Goal: Information Seeking & Learning: Learn about a topic

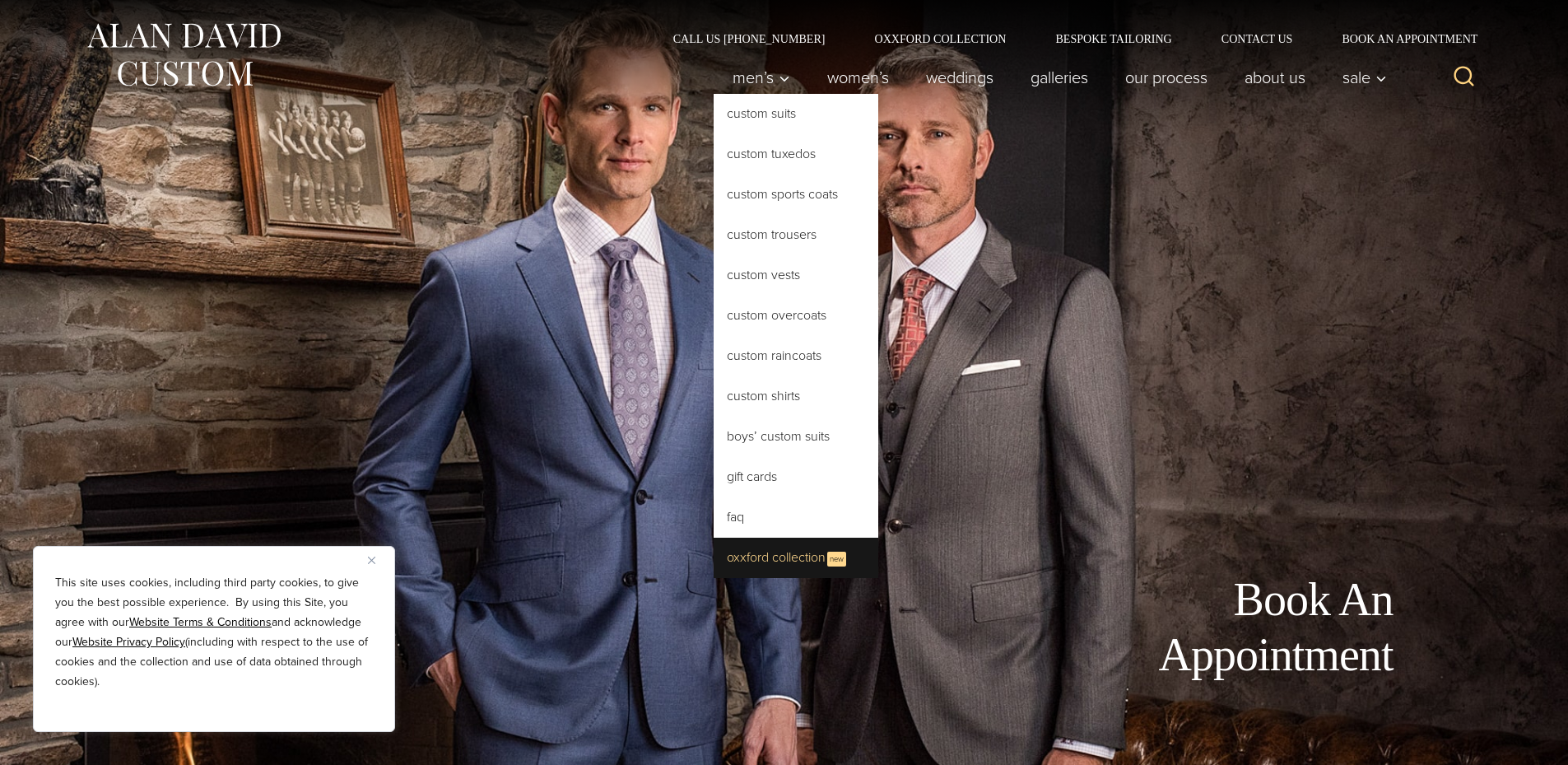
click at [773, 558] on link "Oxxford Collection New" at bounding box center [796, 558] width 164 height 41
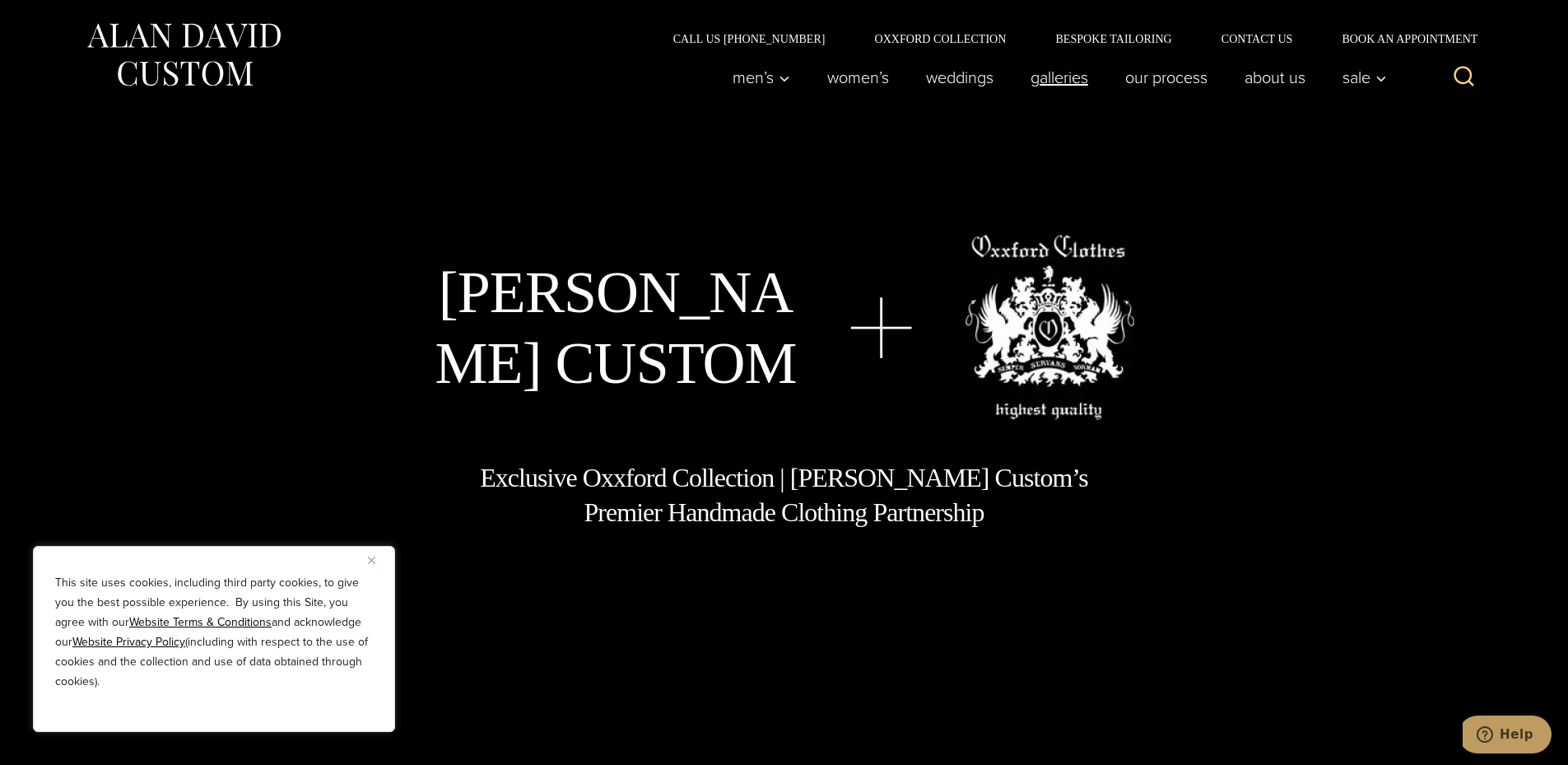
click at [1068, 74] on link "Galleries" at bounding box center [1058, 77] width 95 height 33
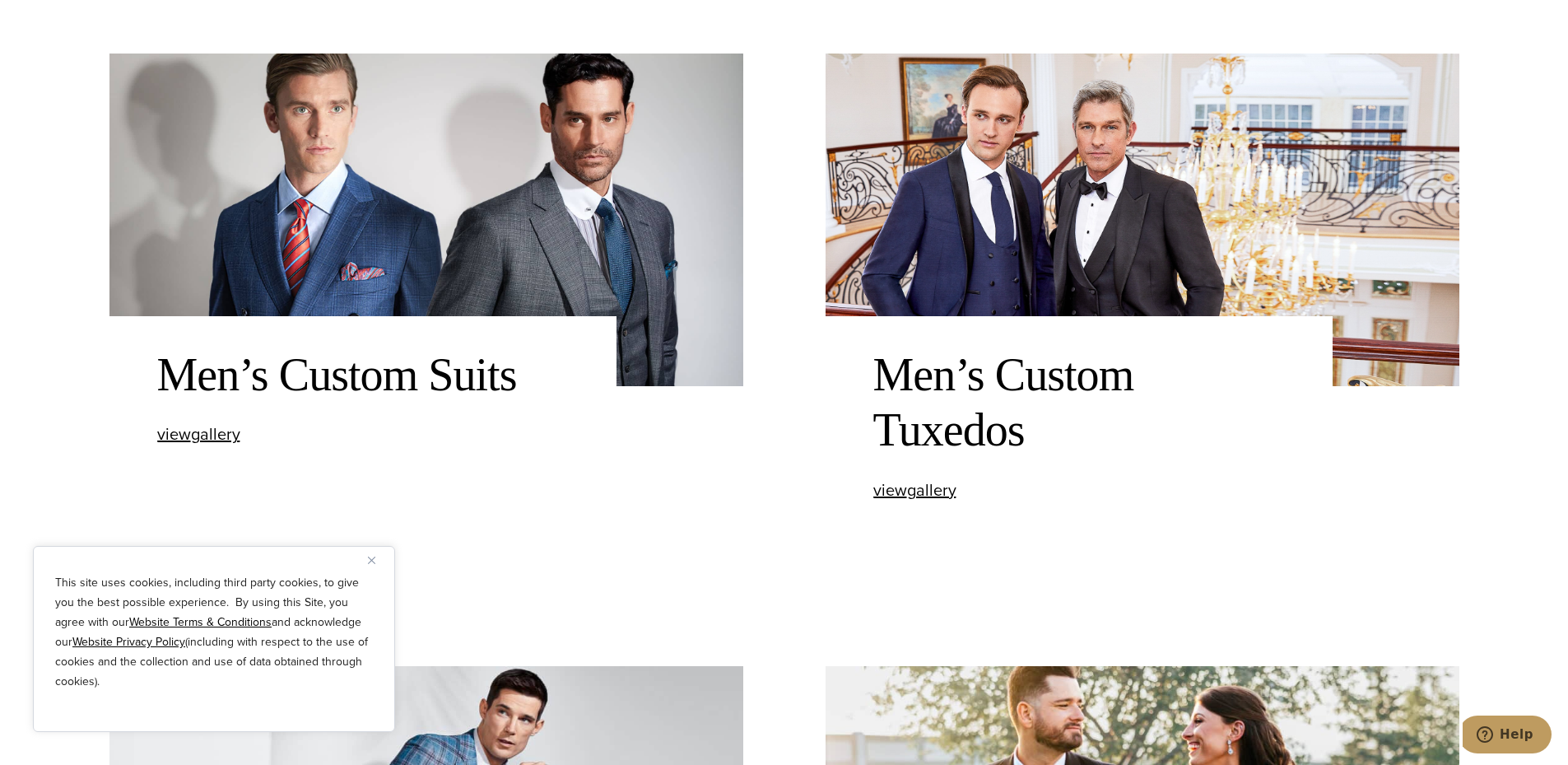
scroll to position [741, 0]
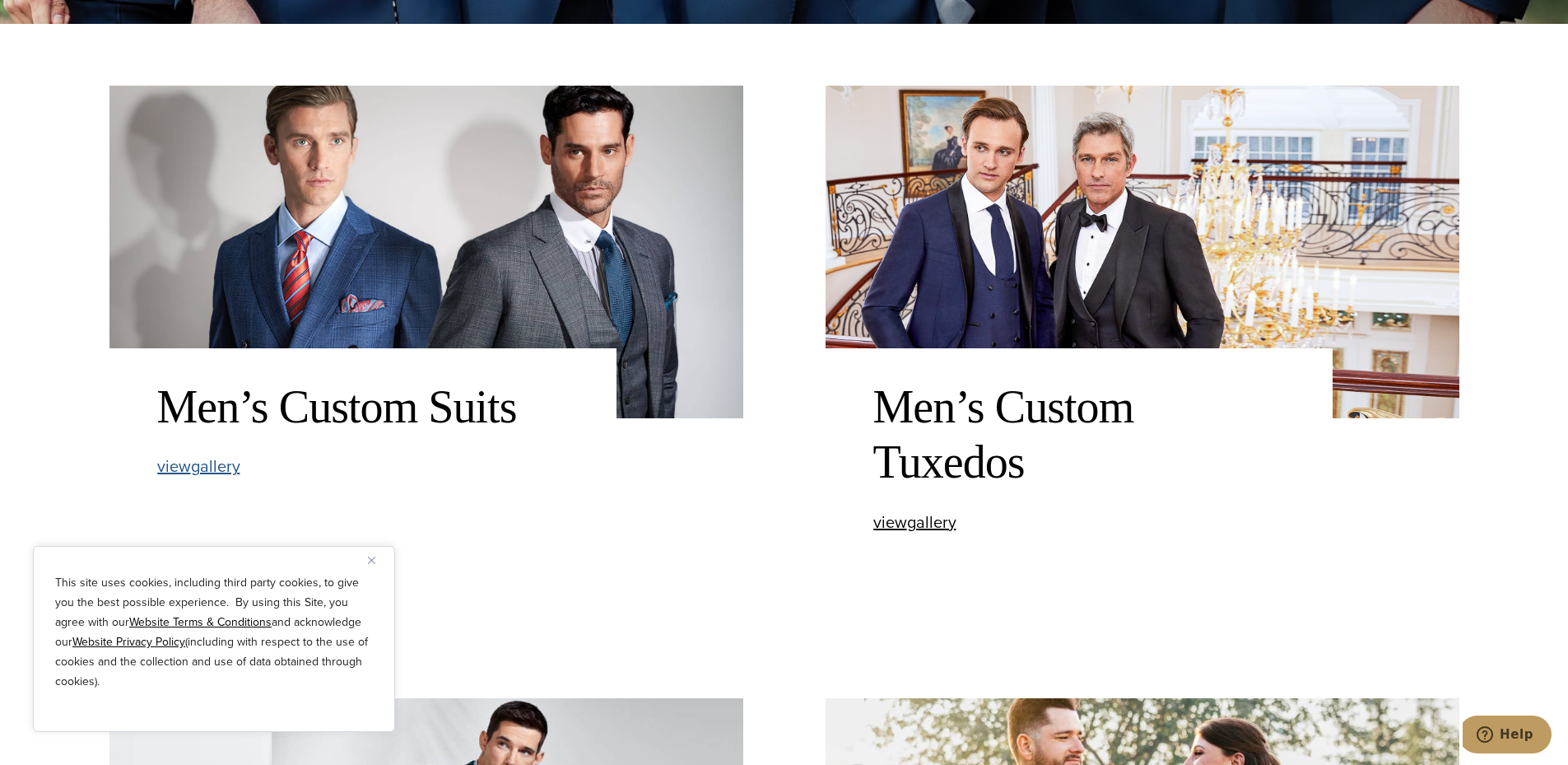
click at [209, 468] on span "view Men’s Custom Suits gallery" at bounding box center [199, 466] width 83 height 24
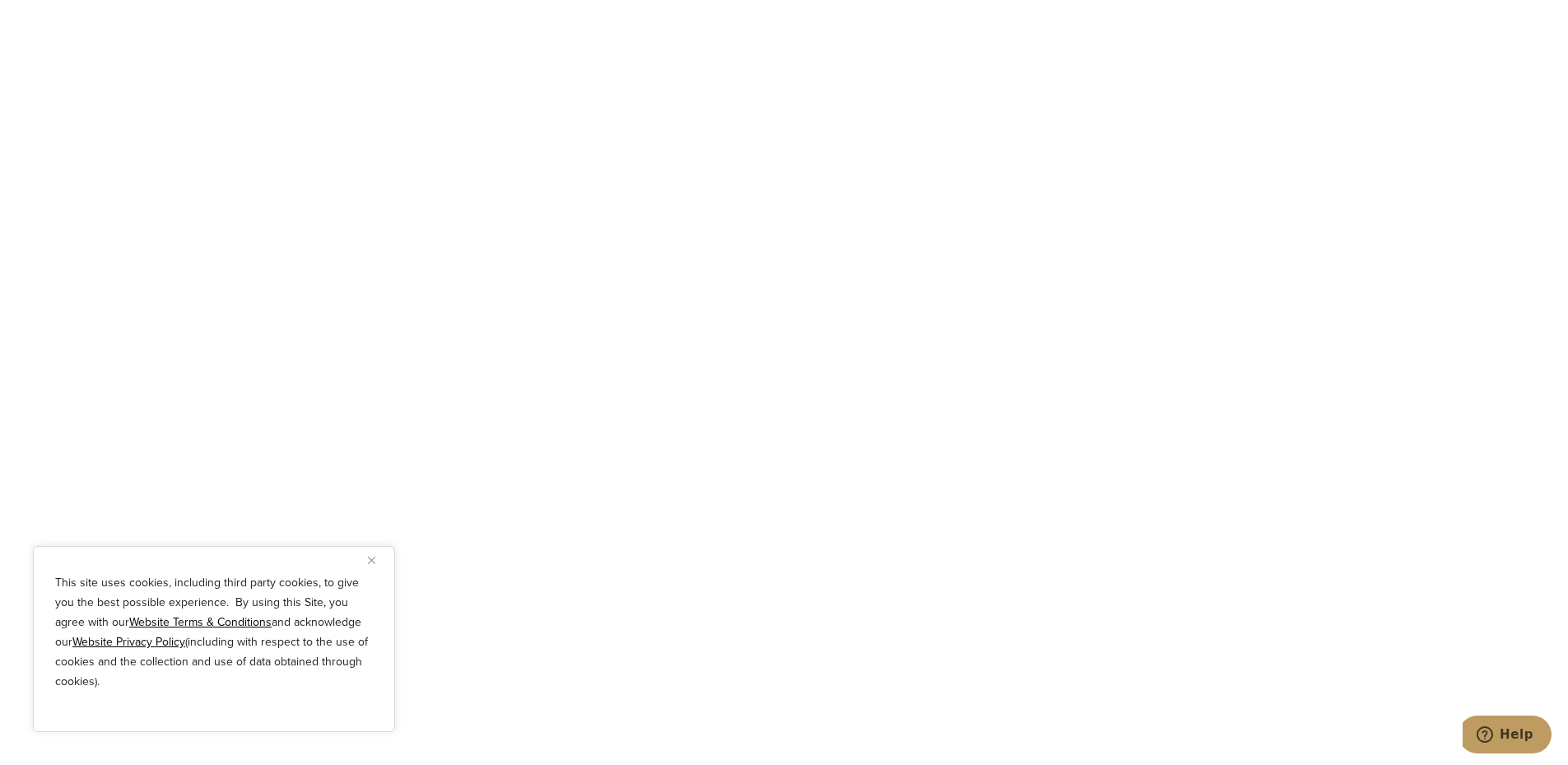
scroll to position [5765, 0]
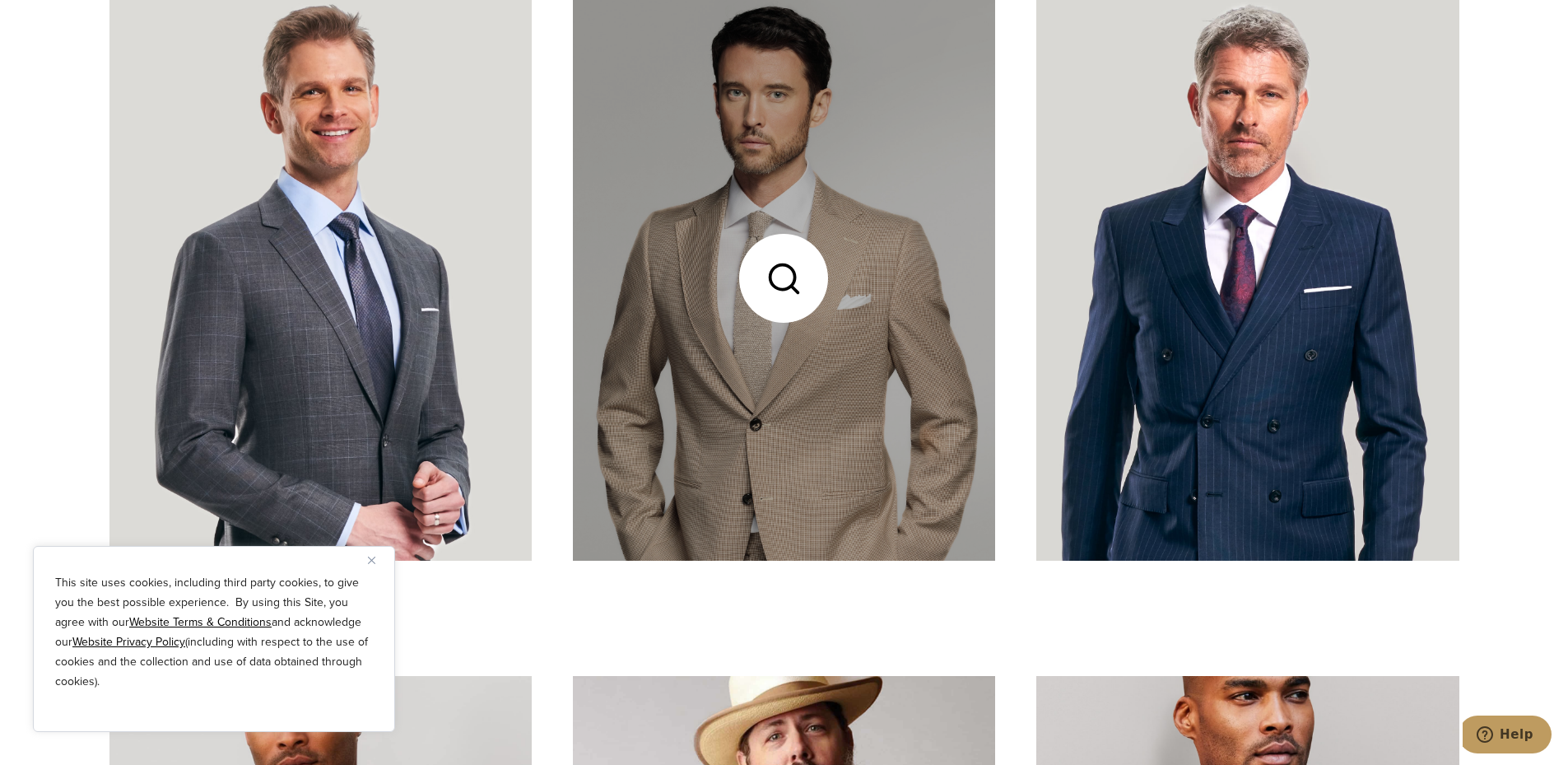
click at [774, 411] on link at bounding box center [784, 278] width 422 height 563
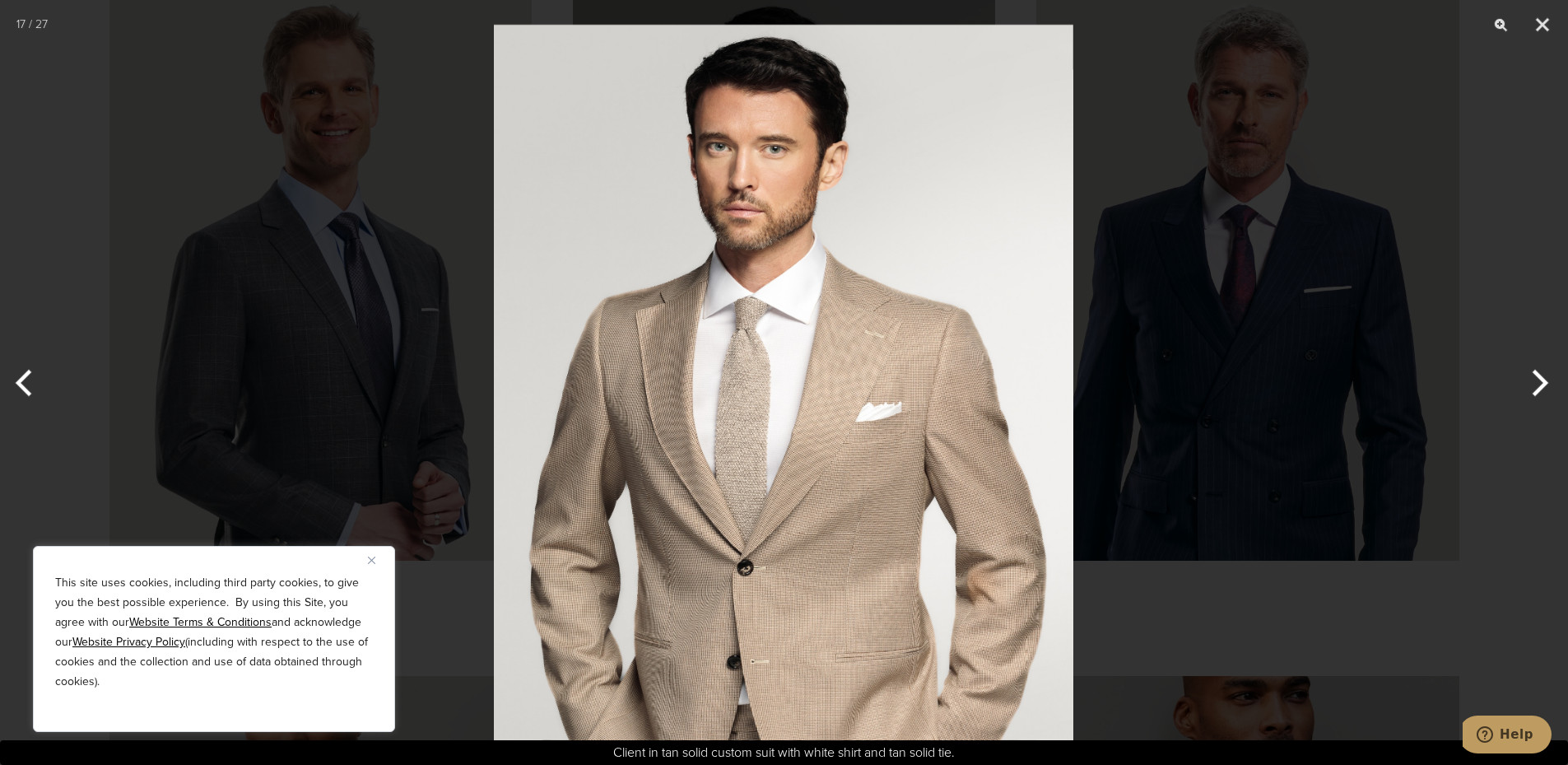
click at [1295, 327] on div at bounding box center [784, 382] width 1568 height 765
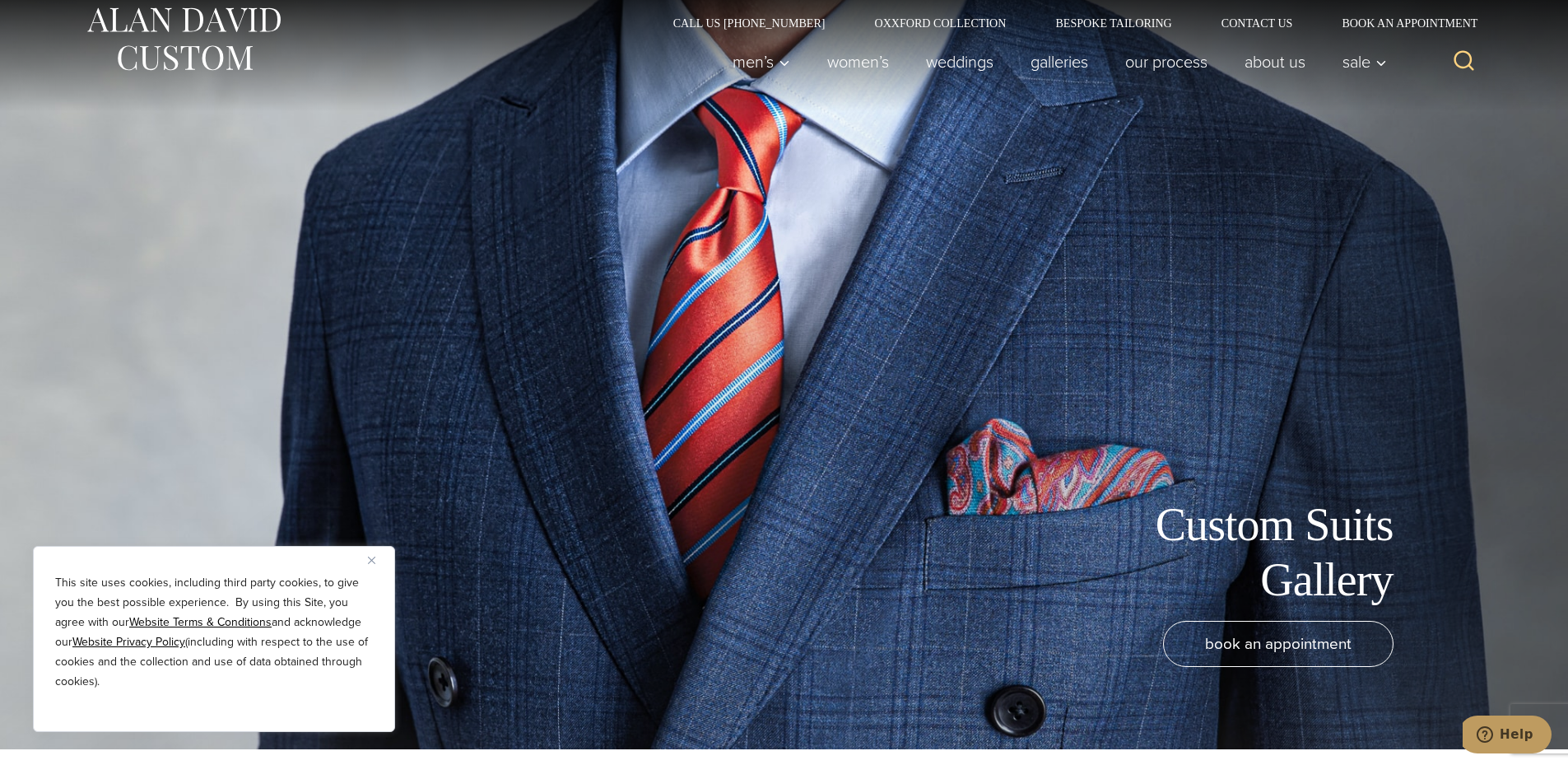
scroll to position [0, 0]
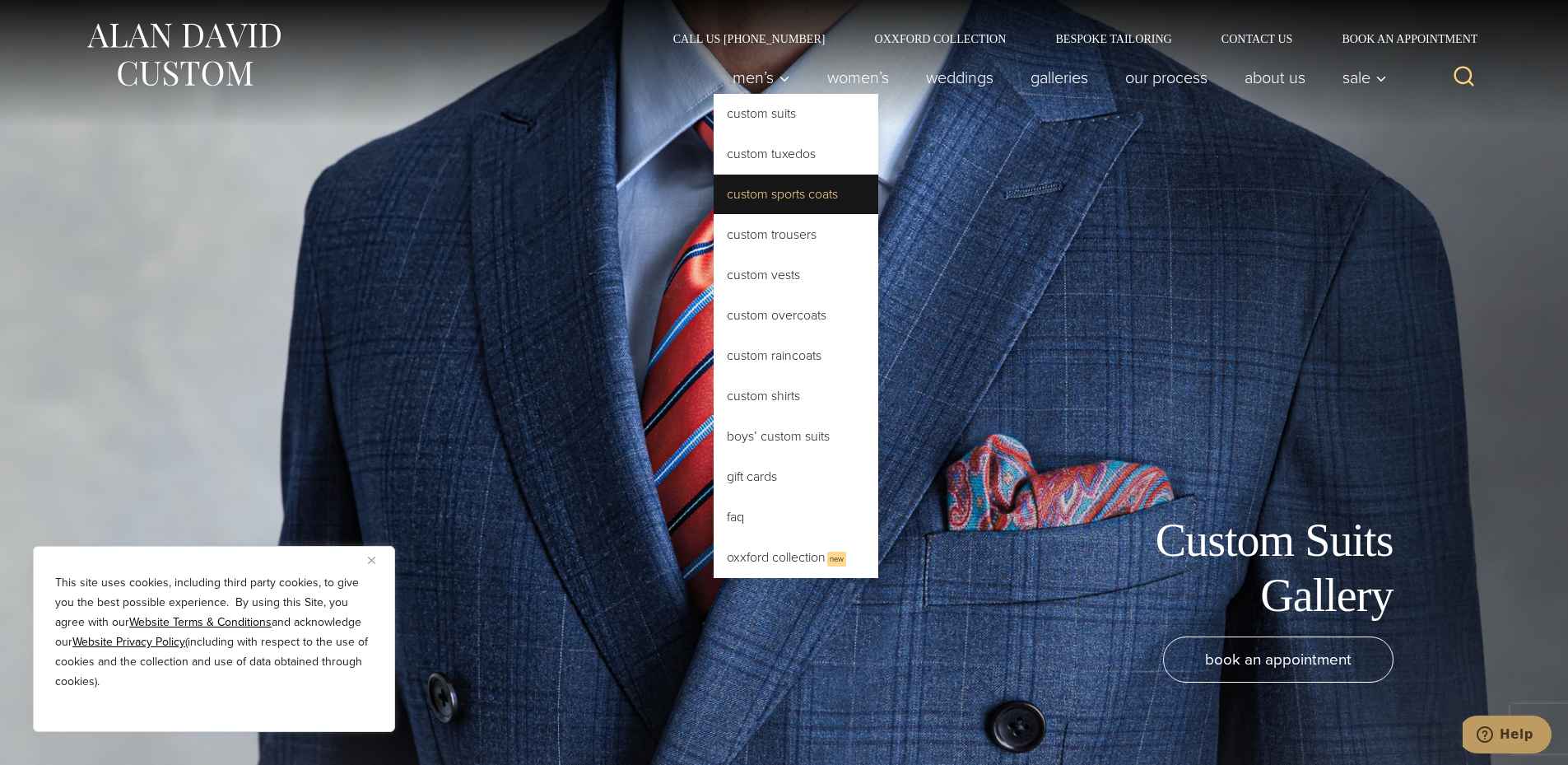
click at [803, 198] on link "Custom Sports Coats" at bounding box center [796, 194] width 164 height 40
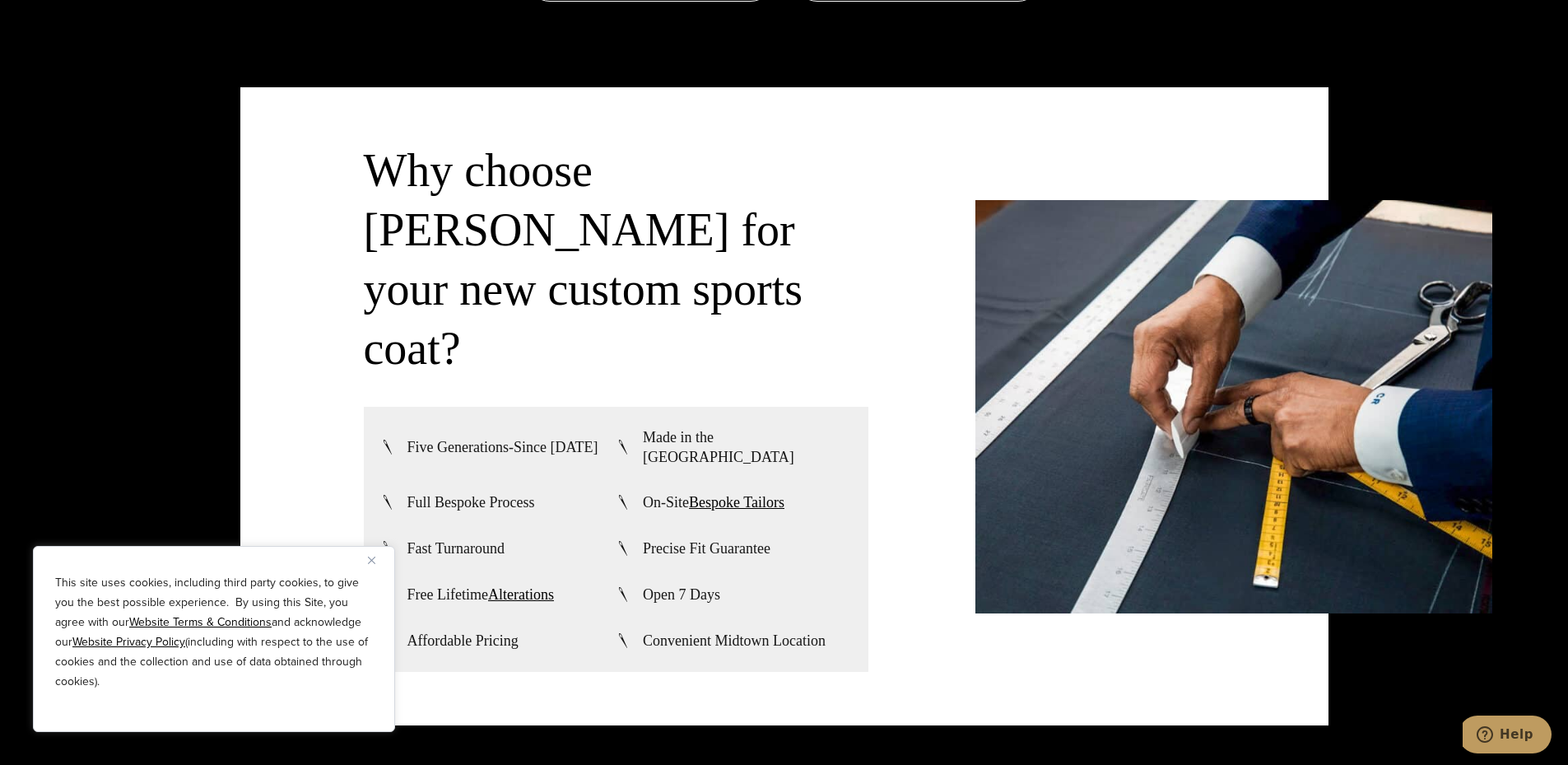
scroll to position [4283, 0]
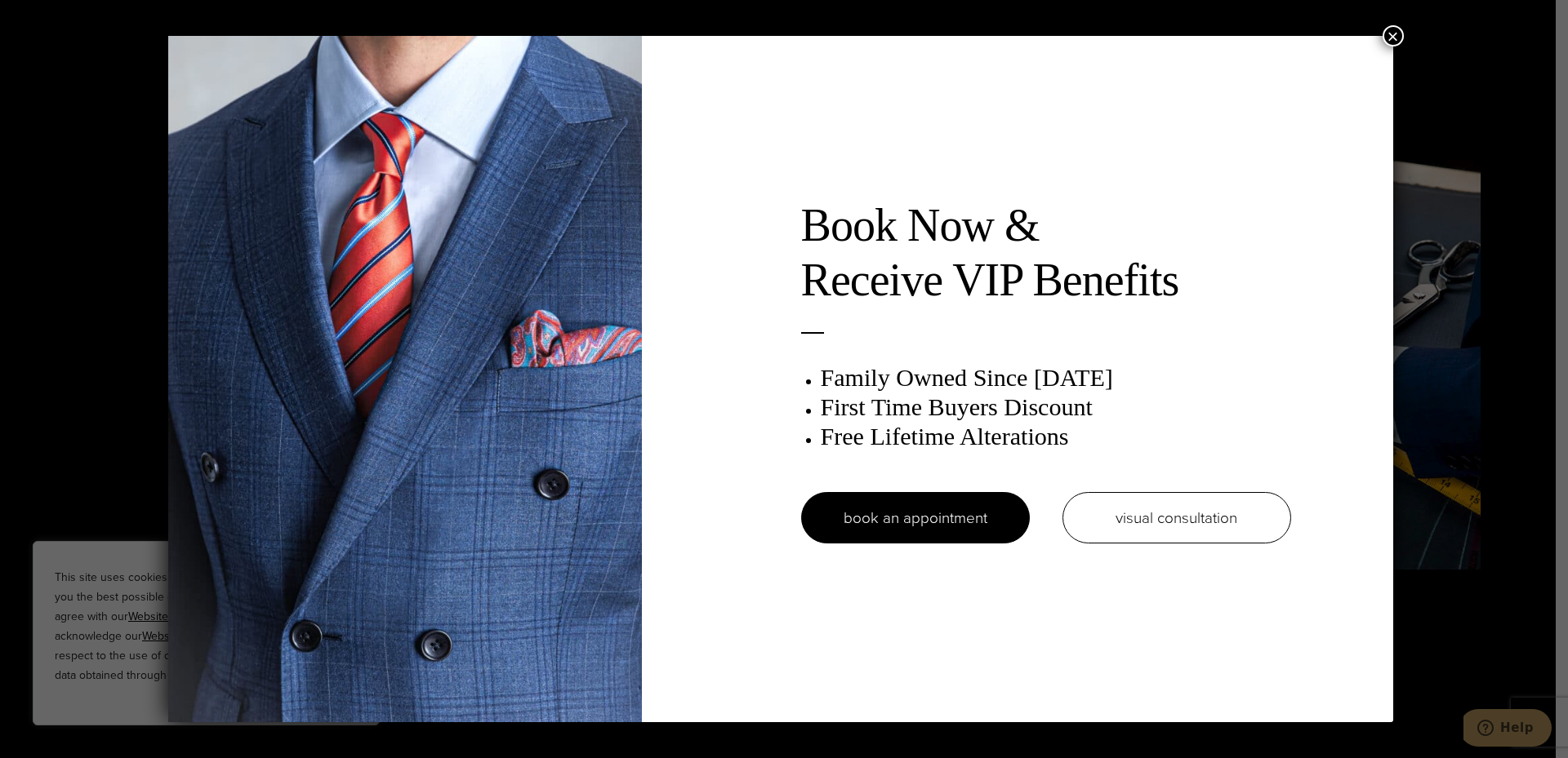
click at [1397, 33] on button "×" at bounding box center [1393, 36] width 22 height 22
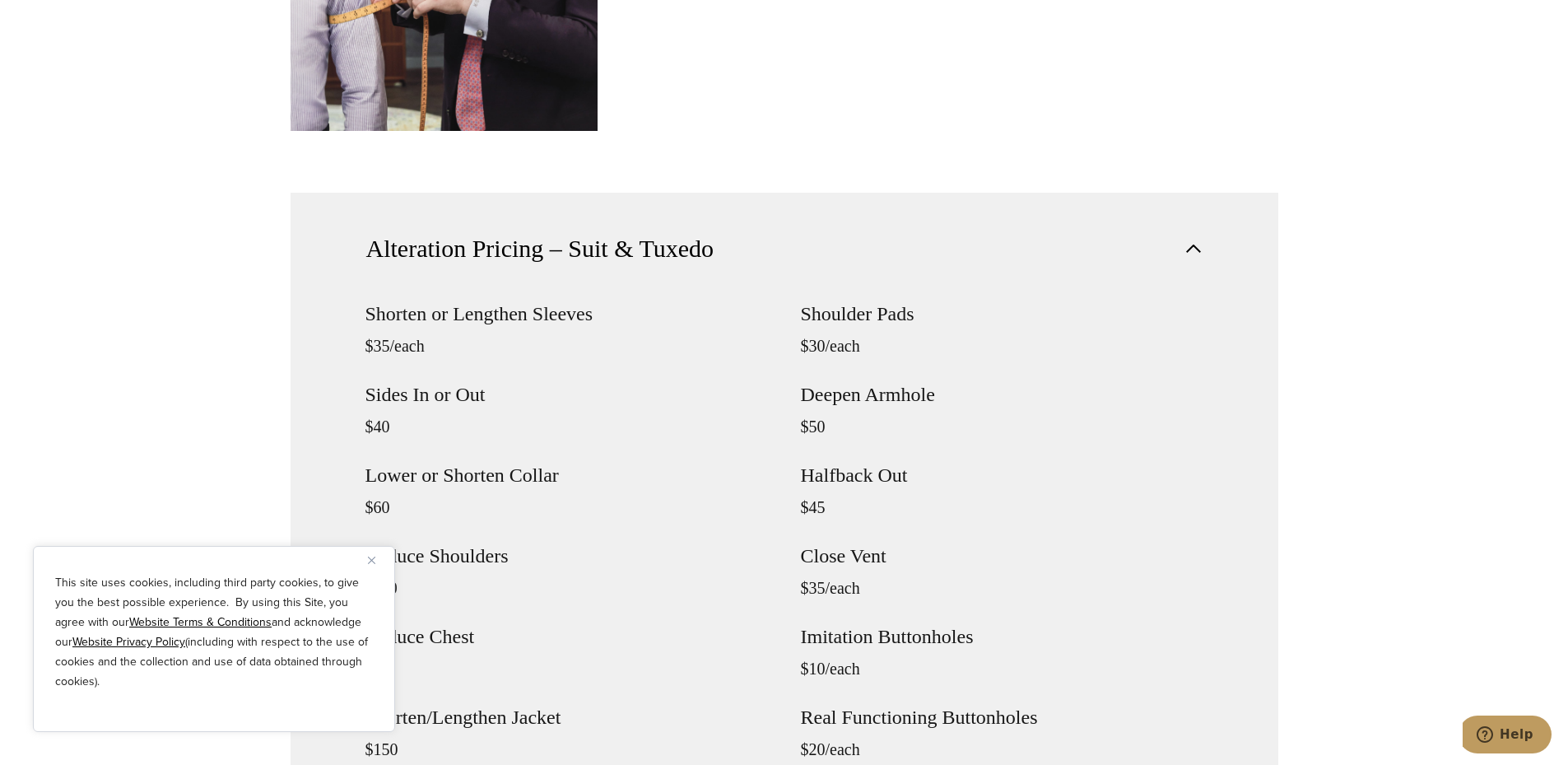
scroll to position [1400, 0]
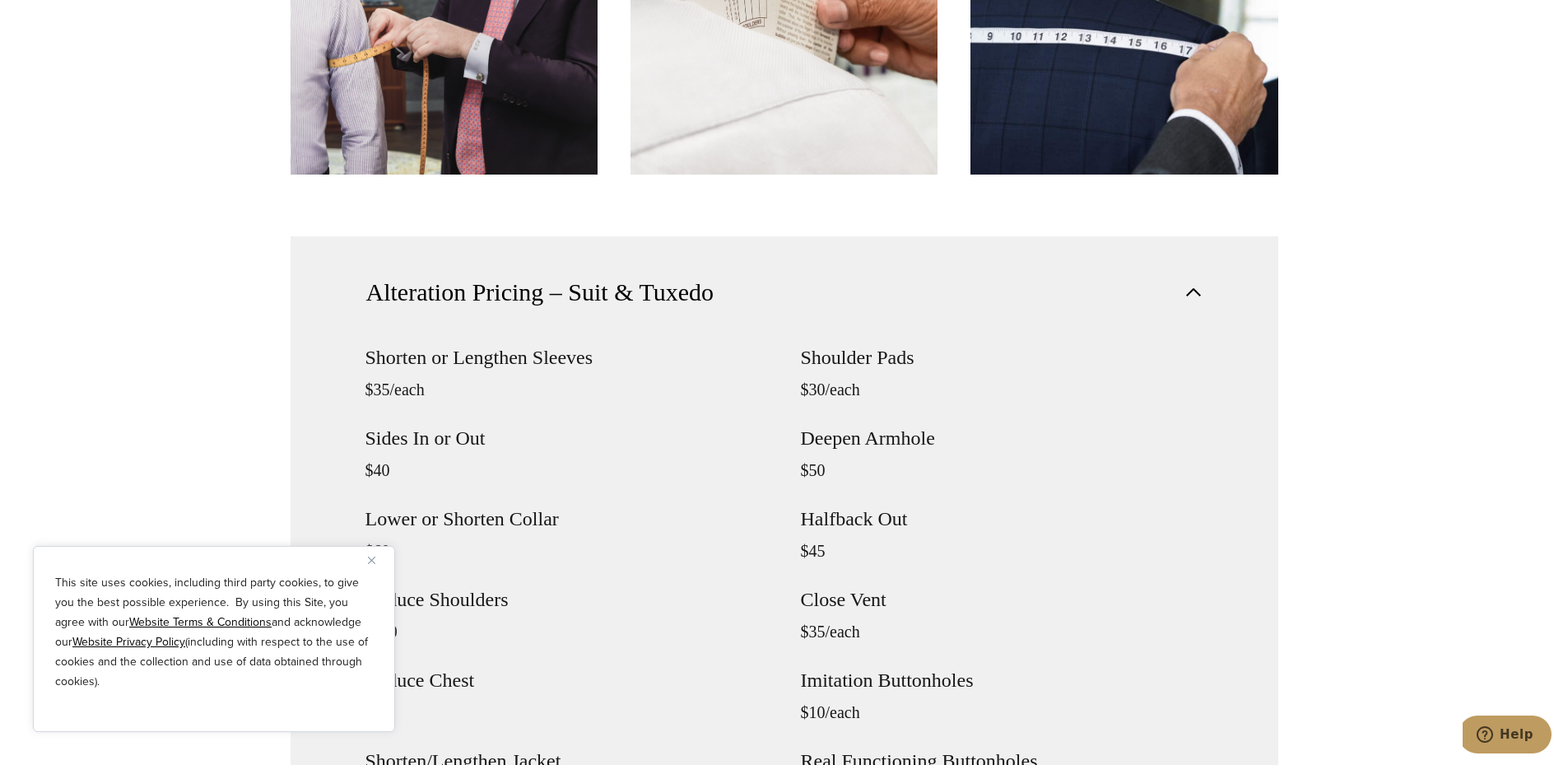
click at [372, 561] on img "Close" at bounding box center [371, 561] width 7 height 7
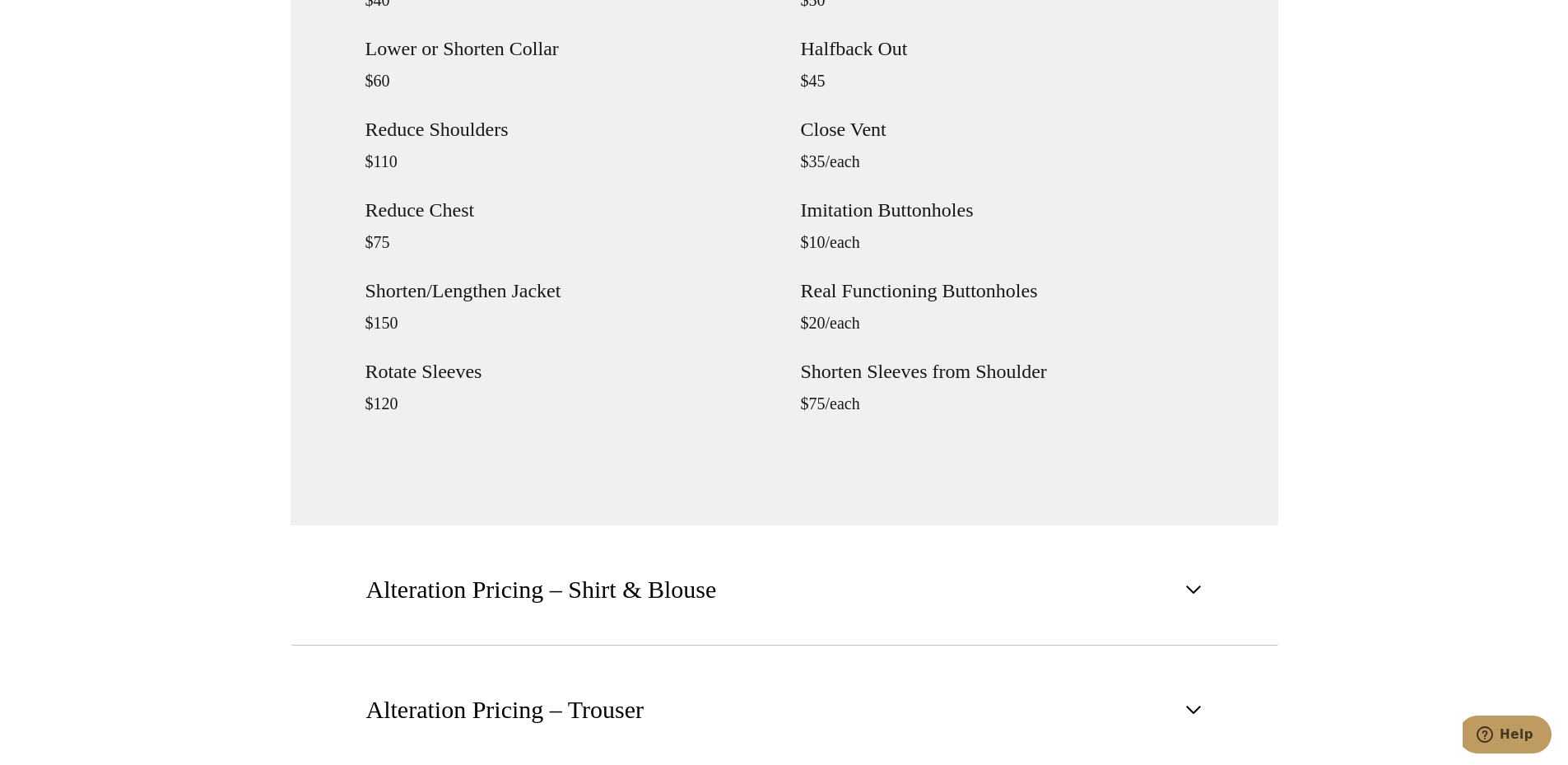
scroll to position [2224, 0]
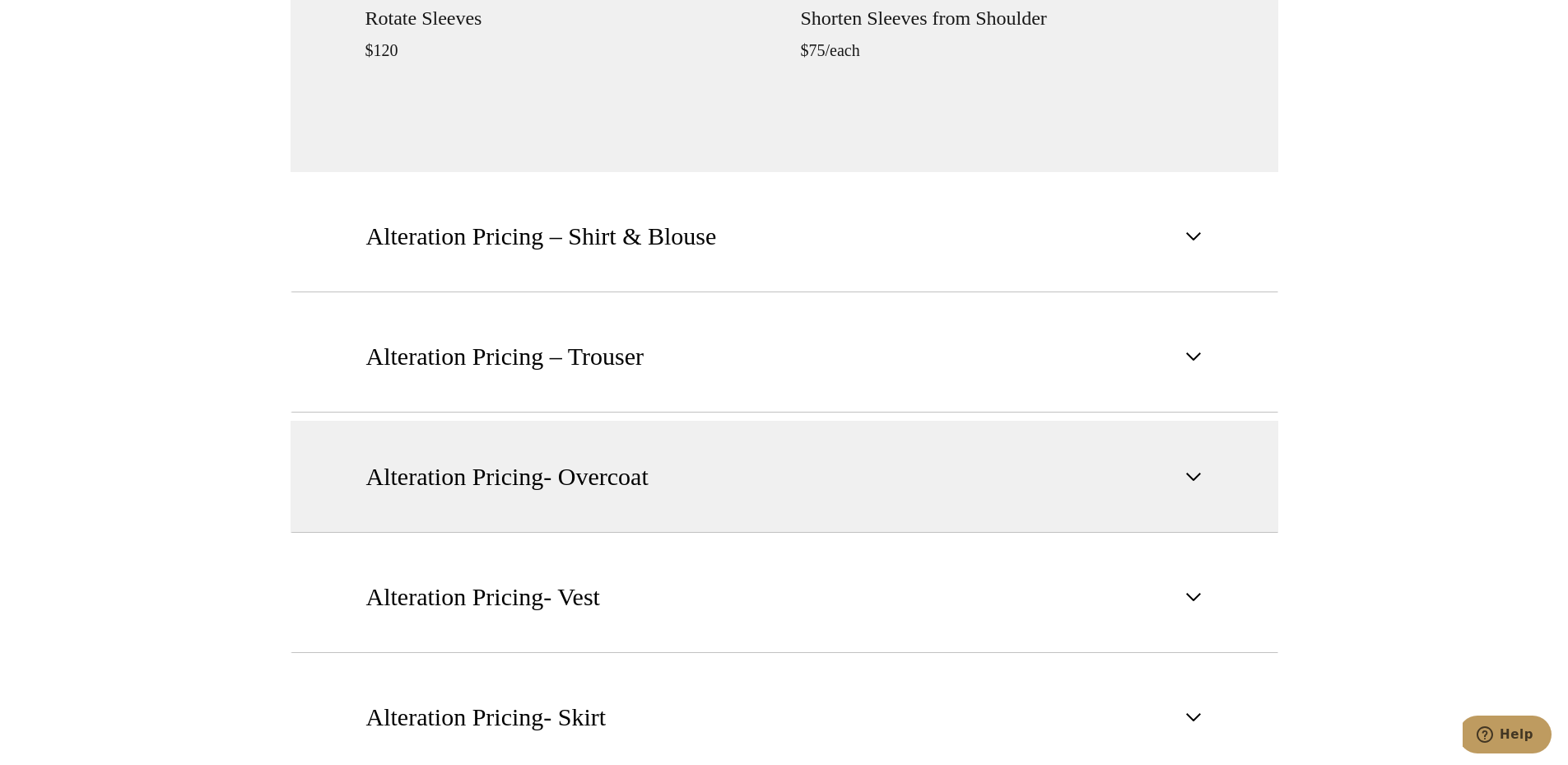
click at [718, 478] on button "Alteration Pricing- Overcoat" at bounding box center [784, 477] width 988 height 112
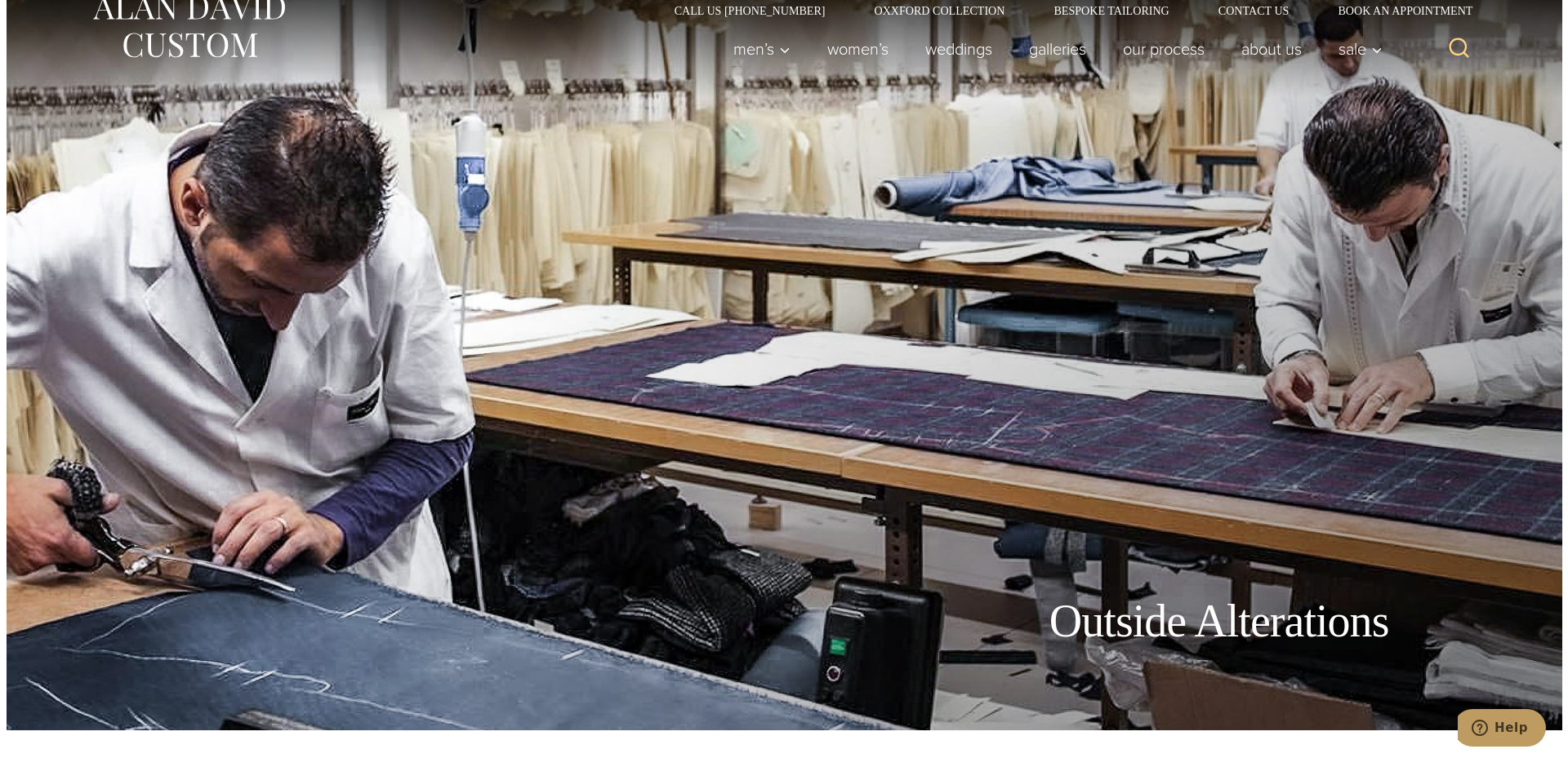
scroll to position [0, 0]
